Goal: Task Accomplishment & Management: Complete application form

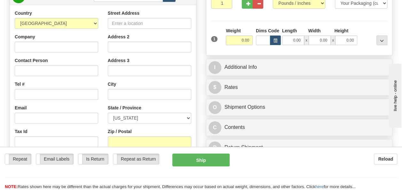
scroll to position [64, 0]
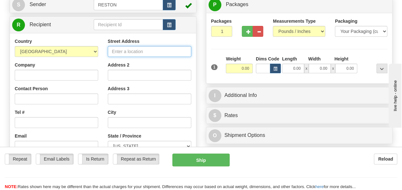
click at [135, 54] on input "Street Address" at bounding box center [149, 51] width 83 height 11
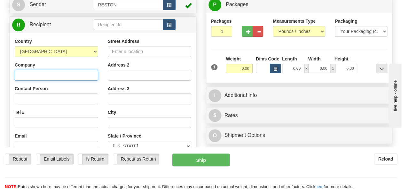
click at [59, 79] on input "Company" at bounding box center [56, 75] width 83 height 11
type input "[PERSON_NAME] Infrastructure & Power Corp"
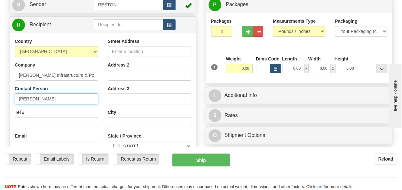
type input "[PERSON_NAME]"
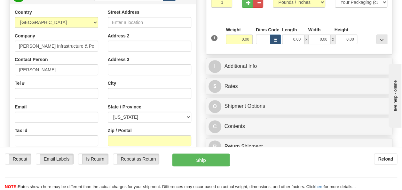
scroll to position [128, 0]
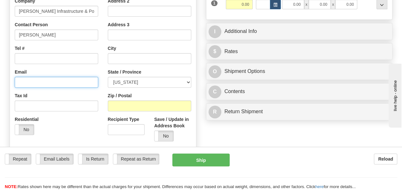
click at [30, 84] on input "Email" at bounding box center [56, 82] width 83 height 11
paste input "[EMAIL_ADDRESS][PERSON_NAME][DOMAIN_NAME]"
type input "[EMAIL_ADDRESS][PERSON_NAME][DOMAIN_NAME]"
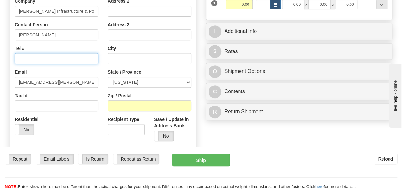
click at [57, 61] on input "Tel #" at bounding box center [56, 58] width 83 height 11
type input "5"
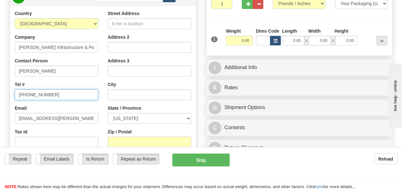
scroll to position [32, 0]
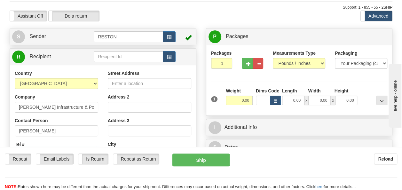
type input "[PHONE_NUMBER]"
click at [135, 108] on input "Address 2" at bounding box center [149, 107] width 83 height 11
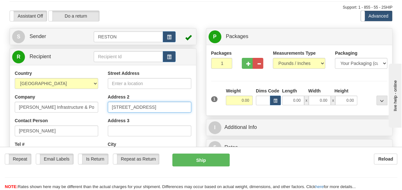
type input "[STREET_ADDRESS]"
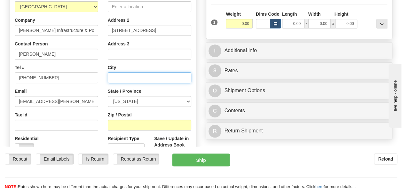
scroll to position [128, 0]
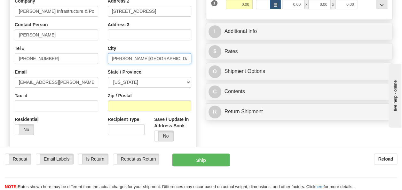
type input "[PERSON_NAME][GEOGRAPHIC_DATA]"
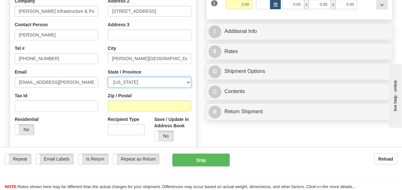
select select "UT"
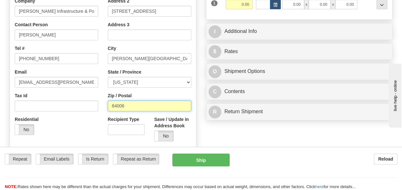
type input "84006"
click at [79, 140] on div "Country [GEOGRAPHIC_DATA] [GEOGRAPHIC_DATA] [GEOGRAPHIC_DATA] [GEOGRAPHIC_DATA]…" at bounding box center [103, 60] width 186 height 172
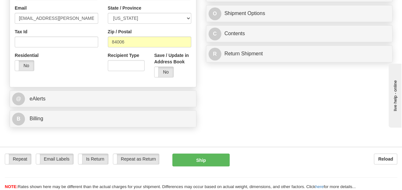
scroll to position [64, 0]
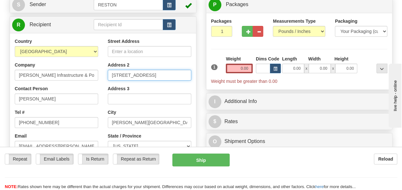
drag, startPoint x: 163, startPoint y: 75, endPoint x: 109, endPoint y: 76, distance: 53.7
click at [109, 76] on input "[STREET_ADDRESS]" at bounding box center [149, 75] width 83 height 11
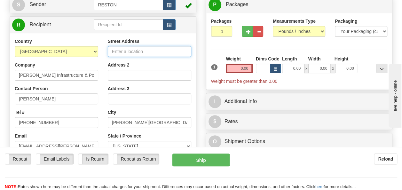
paste input "[STREET_ADDRESS]"
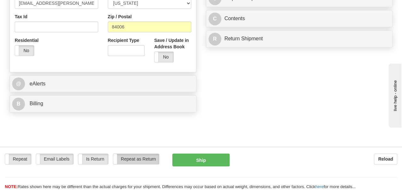
scroll to position [224, 0]
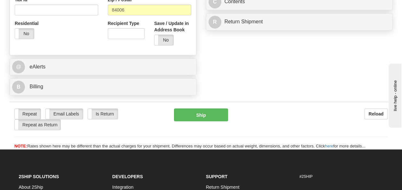
type input "[STREET_ADDRESS]"
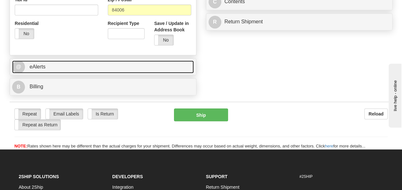
click at [56, 69] on link "@ eAlerts" at bounding box center [102, 66] width 181 height 13
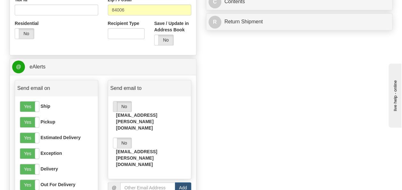
click at [115, 107] on span at bounding box center [113, 106] width 8 height 10
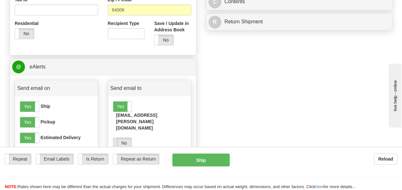
click at [116, 138] on span at bounding box center [113, 143] width 8 height 10
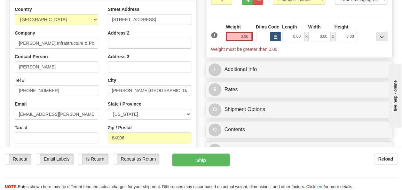
scroll to position [0, 0]
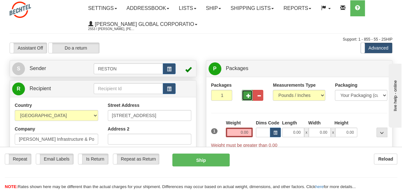
click at [246, 94] on span "button" at bounding box center [248, 96] width 4 height 4
type input "2"
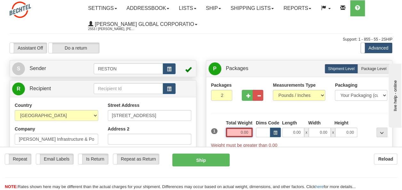
click at [245, 132] on input "0.00" at bounding box center [239, 132] width 27 height 10
click at [245, 132] on input "text" at bounding box center [239, 132] width 27 height 10
type input "8.00"
click at [263, 38] on div "Support: 1 - 855 - 55 - 2SHIP" at bounding box center [201, 39] width 382 height 5
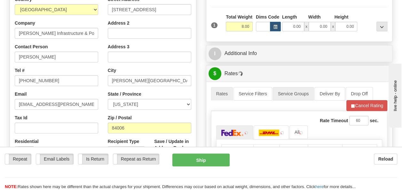
scroll to position [96, 0]
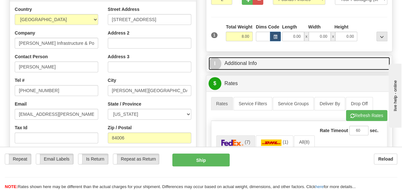
click at [274, 66] on link "I Additional Info" at bounding box center [298, 63] width 181 height 13
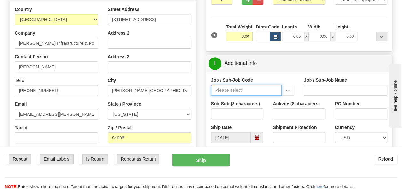
click at [236, 88] on input "Job / Sub-Job Code" at bounding box center [246, 90] width 71 height 11
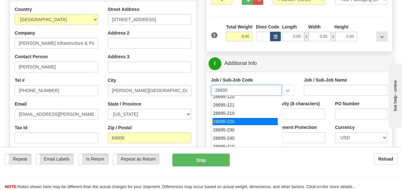
scroll to position [37, 0]
click at [245, 122] on div "26695-240" at bounding box center [244, 121] width 65 height 7
type input "26695-240"
type input "COPPERTON SOLAR PROJECT - MATERIAL"
type input "26695-240"
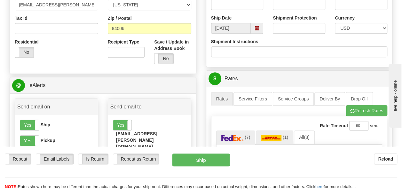
scroll to position [192, 0]
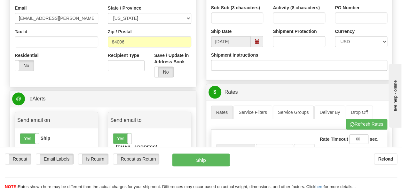
click at [257, 41] on span at bounding box center [256, 41] width 4 height 4
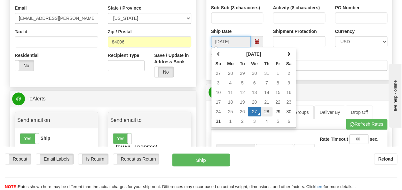
click at [267, 111] on td "28" at bounding box center [267, 112] width 12 height 10
type input "[DATE]"
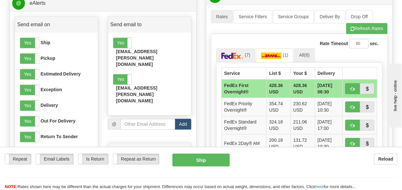
scroll to position [288, 0]
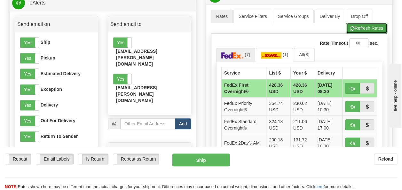
click at [353, 28] on span "button" at bounding box center [352, 29] width 4 height 4
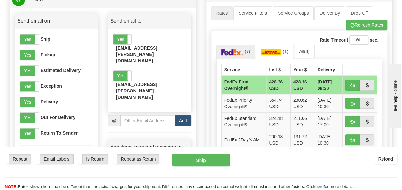
scroll to position [319, 0]
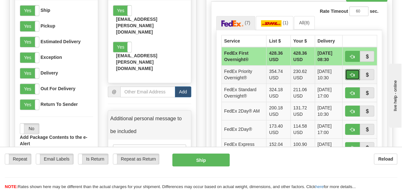
click at [356, 73] on button "button" at bounding box center [352, 74] width 15 height 11
type input "01"
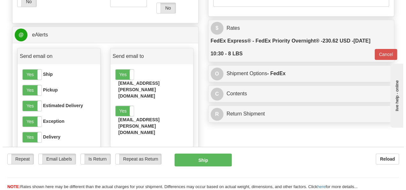
scroll to position [383, 0]
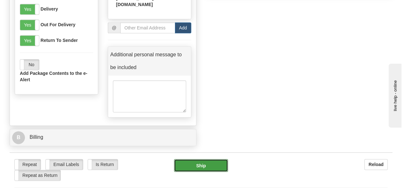
click at [216, 159] on button "Ship" at bounding box center [201, 165] width 54 height 13
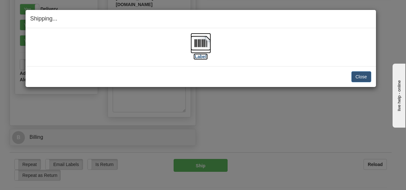
click at [198, 56] on label "[Label]" at bounding box center [201, 56] width 15 height 6
